Goal: Task Accomplishment & Management: Use online tool/utility

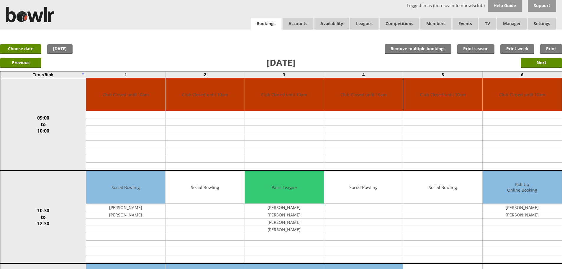
click at [265, 25] on link "Bookings" at bounding box center [266, 24] width 31 height 12
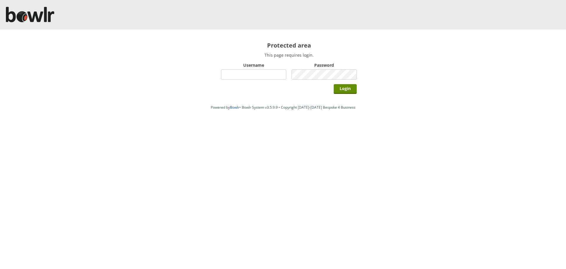
type input "hornseaindoorbowlsclub"
click at [332, 85] on div "Login" at bounding box center [289, 88] width 136 height 15
click at [334, 86] on input "Login" at bounding box center [345, 89] width 23 height 10
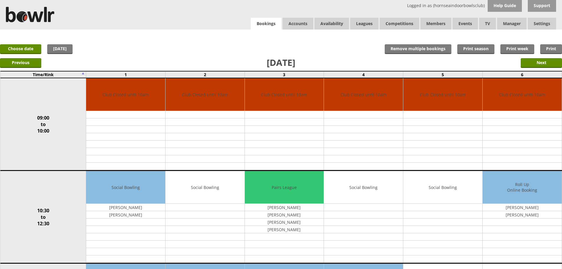
click at [254, 20] on link "Bookings" at bounding box center [266, 24] width 31 height 12
click at [272, 28] on link "Bookings" at bounding box center [266, 24] width 31 height 12
click at [546, 65] on input "Next" at bounding box center [540, 63] width 41 height 10
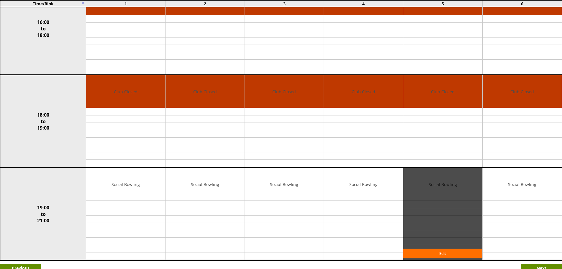
scroll to position [422, 0]
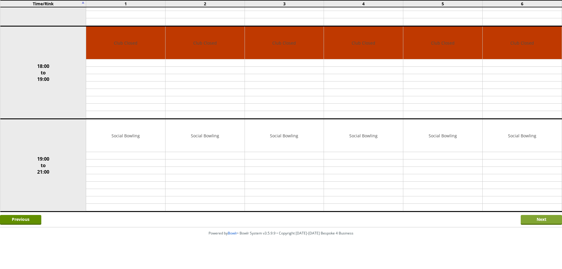
click at [527, 216] on input "Next" at bounding box center [540, 220] width 41 height 10
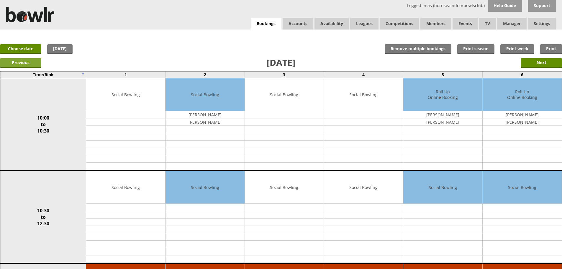
click at [24, 63] on input "Previous" at bounding box center [20, 63] width 41 height 10
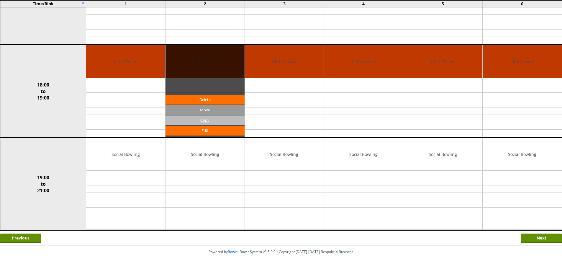
scroll to position [413, 0]
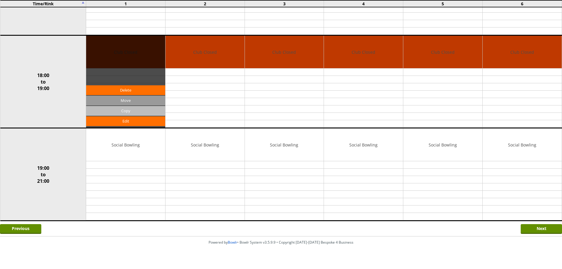
click at [0, 0] on input "Copy" at bounding box center [0, 0] width 0 height 0
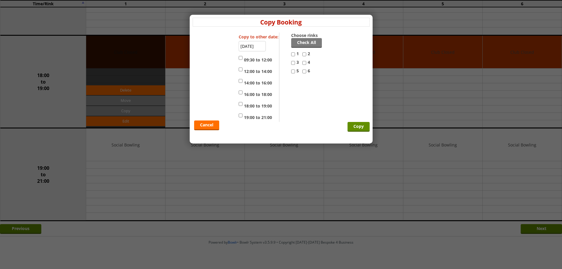
click at [259, 116] on label "19:00 to 21:00" at bounding box center [255, 116] width 33 height 9
click at [242, 116] on input "19:00 to 21:00" at bounding box center [241, 115] width 4 height 7
checkbox input "true"
click at [308, 37] on label "Choose rinks" at bounding box center [307, 35] width 32 height 6
click at [308, 40] on link "Check All" at bounding box center [306, 43] width 31 height 10
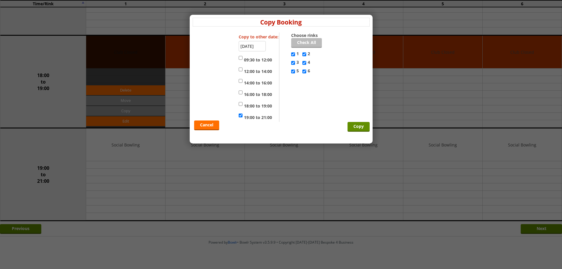
checkbox input "true"
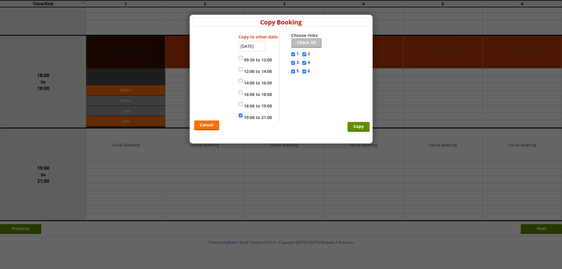
checkbox input "true"
click at [349, 116] on div "Cancel Copy" at bounding box center [281, 76] width 177 height 89
click at [353, 123] on input "Copy" at bounding box center [358, 127] width 22 height 10
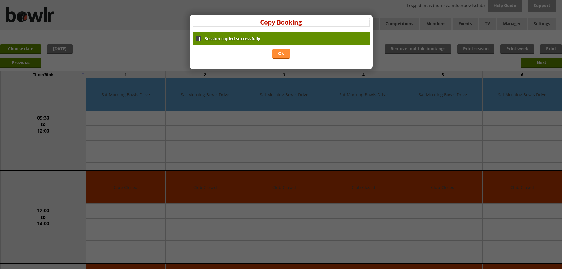
click at [277, 56] on link "Ok" at bounding box center [281, 54] width 18 height 10
